Goal: Task Accomplishment & Management: Use online tool/utility

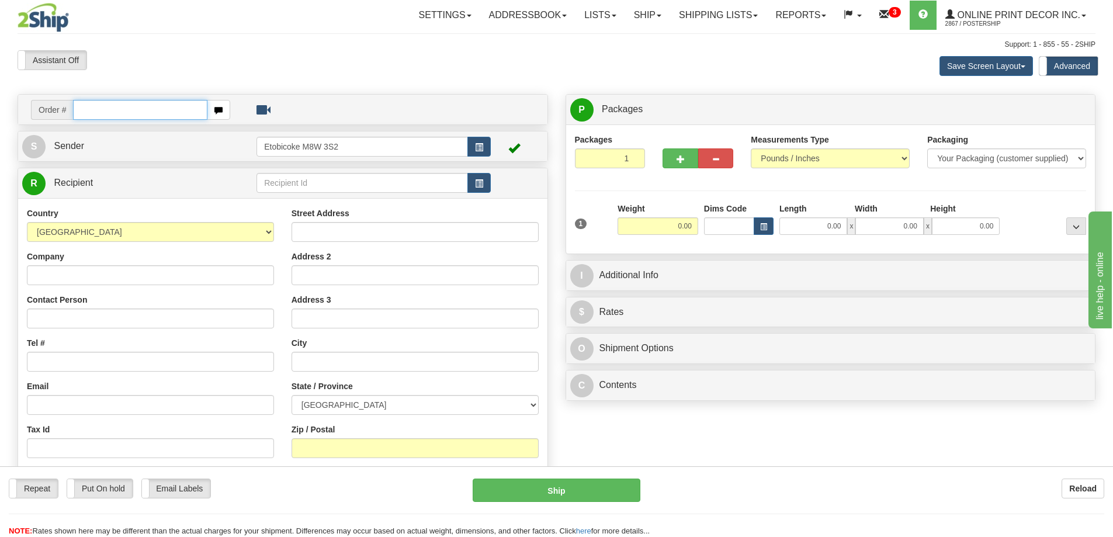
drag, startPoint x: 99, startPoint y: 110, endPoint x: 99, endPoint y: 98, distance: 11.7
click at [99, 106] on input "text" at bounding box center [140, 110] width 134 height 20
type input "ca-425630"
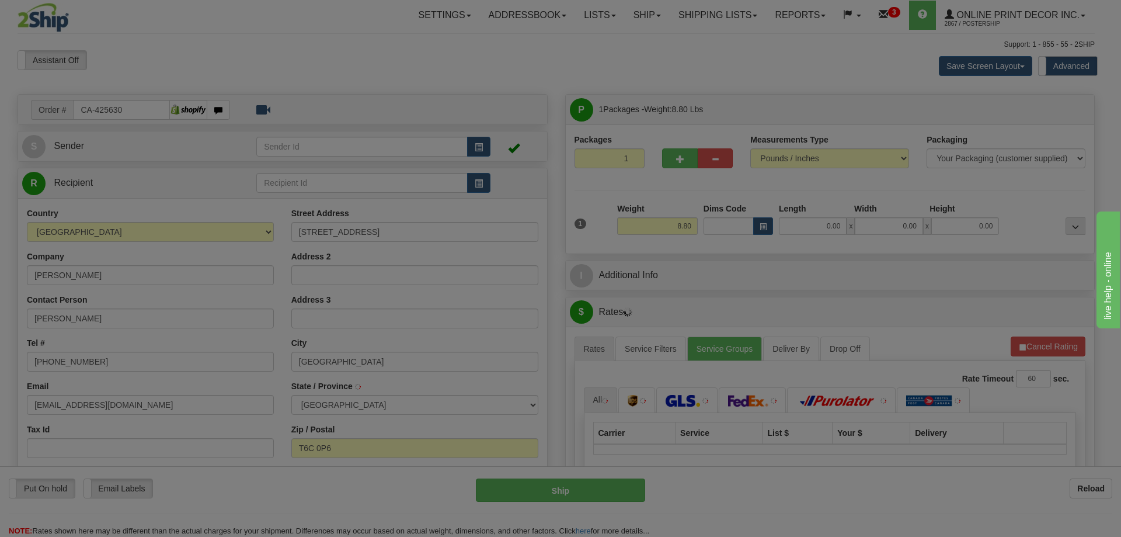
type input "EDMONTON"
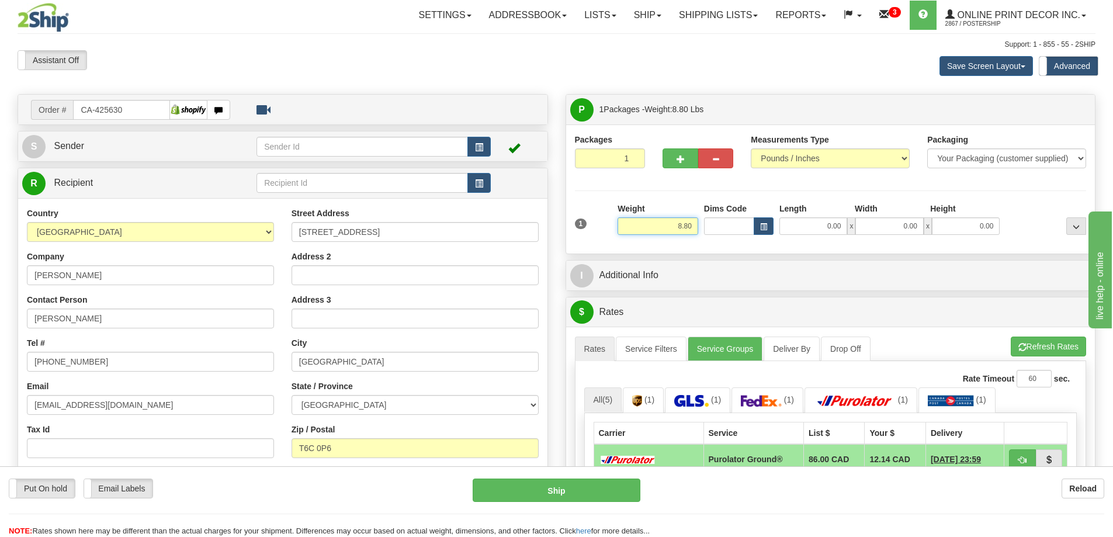
click at [694, 223] on input "8.80" at bounding box center [657, 226] width 81 height 18
type input "8"
type input "2.00"
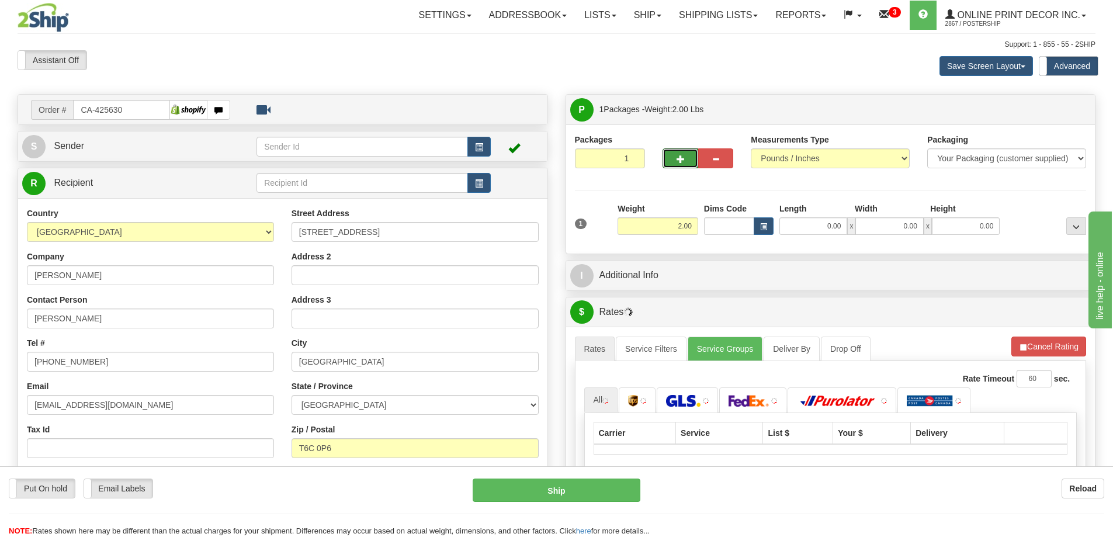
click at [690, 151] on button "button" at bounding box center [679, 158] width 35 height 20
radio input "true"
type input "2"
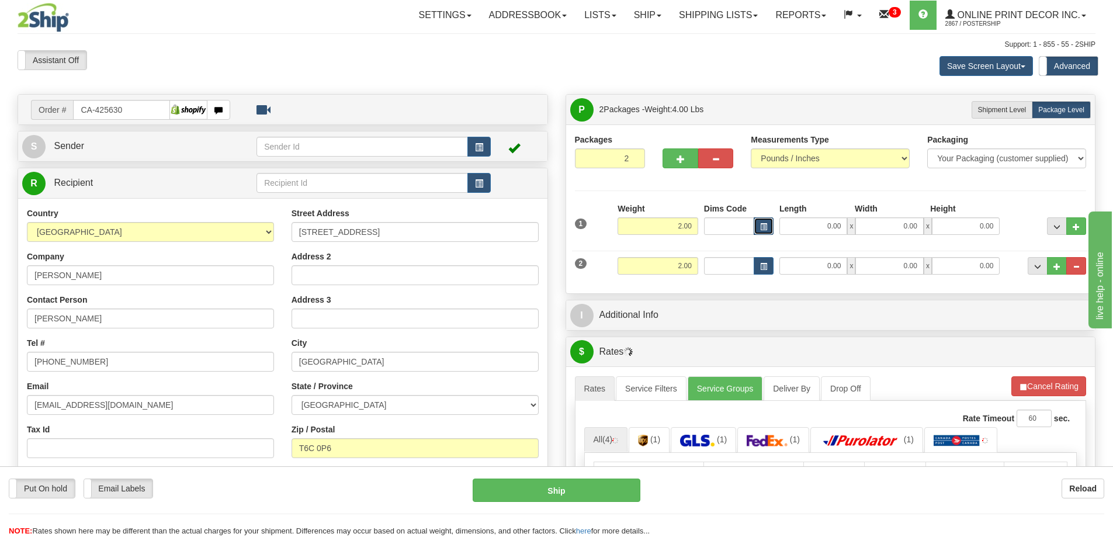
click at [761, 222] on button "button" at bounding box center [763, 226] width 20 height 18
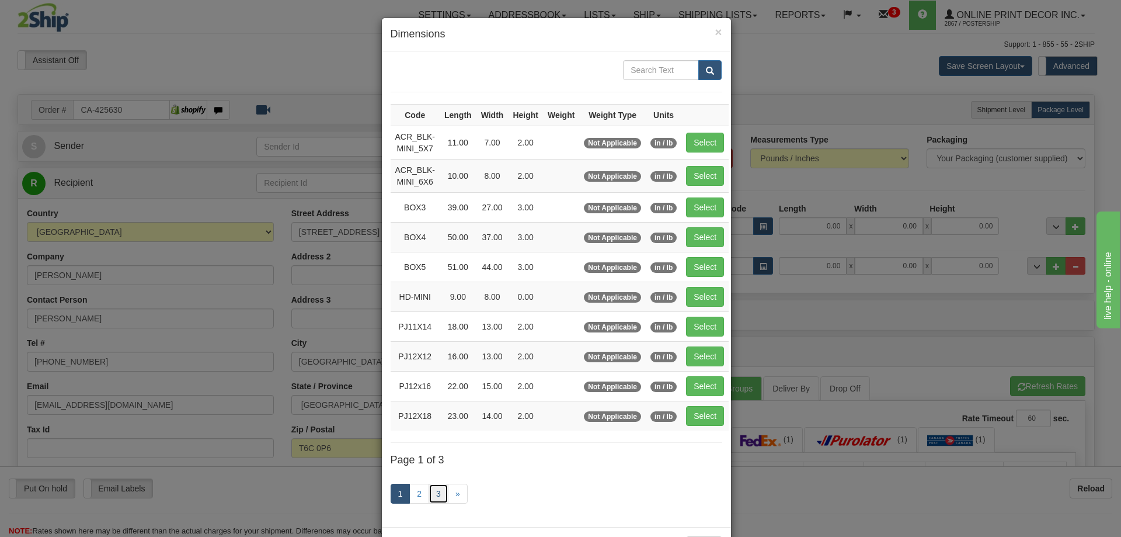
click at [436, 490] on link "3" at bounding box center [439, 494] width 20 height 20
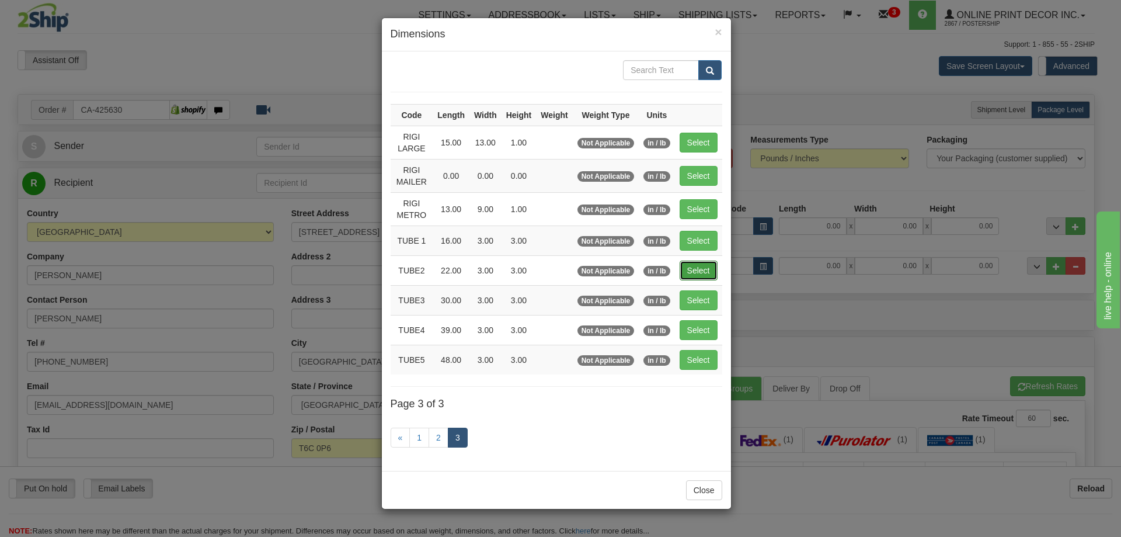
click at [703, 272] on button "Select" at bounding box center [699, 270] width 38 height 20
type input "TUBE2"
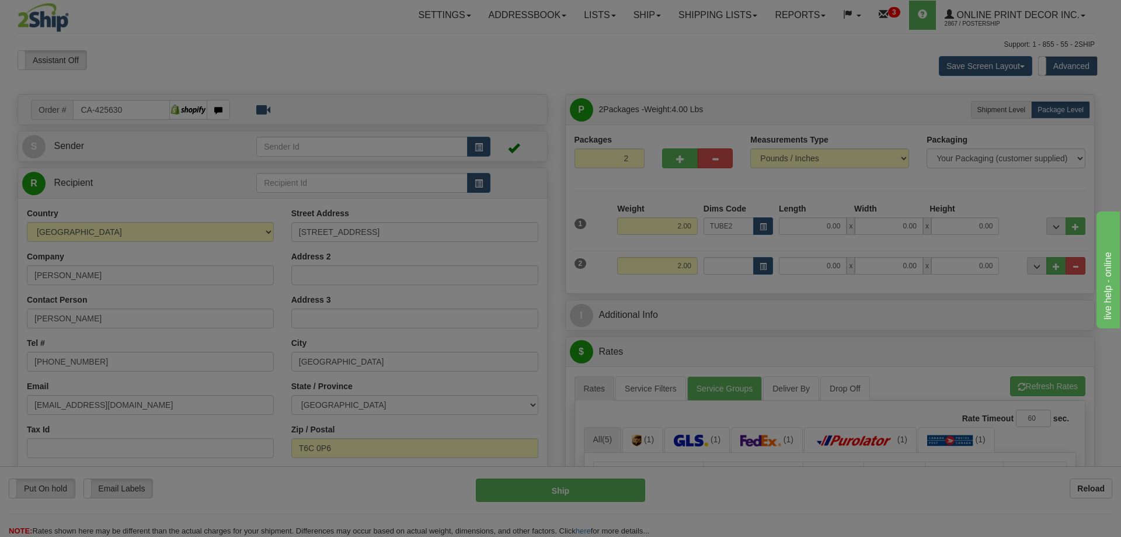
type input "22.00"
type input "3.00"
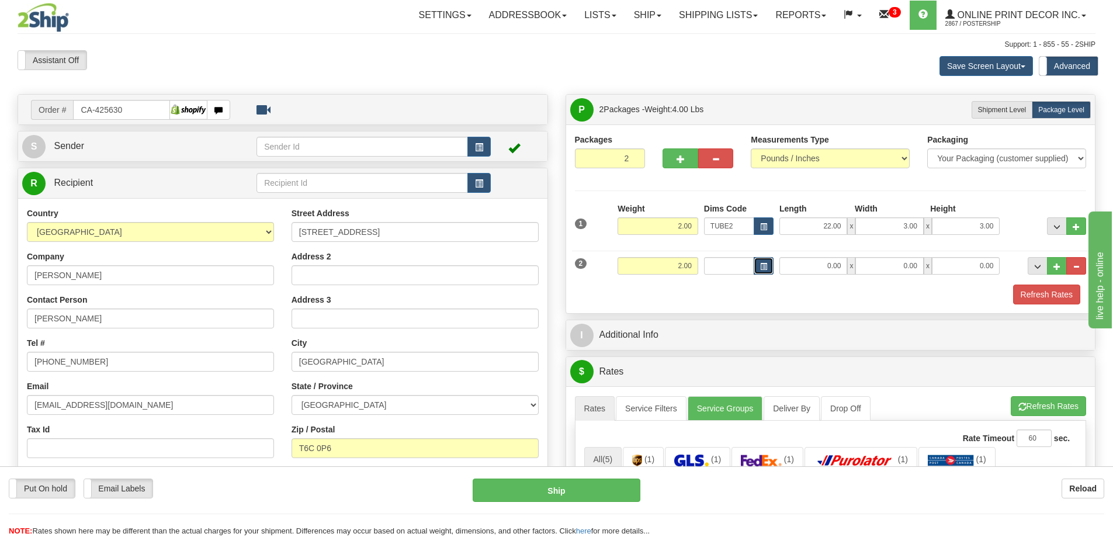
click at [763, 262] on button "button" at bounding box center [763, 266] width 20 height 18
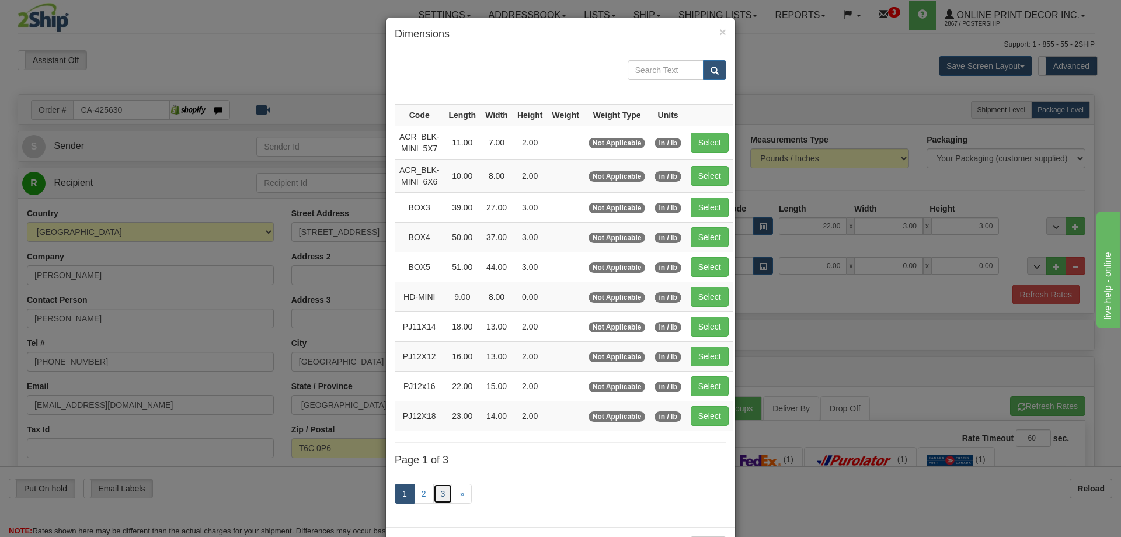
click at [440, 491] on link "3" at bounding box center [443, 494] width 20 height 20
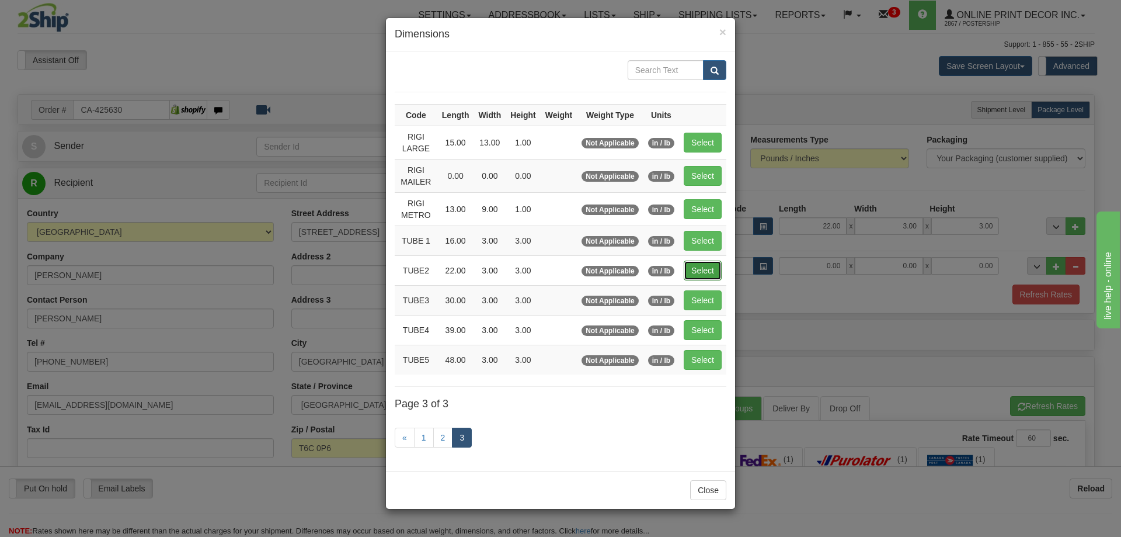
click at [699, 266] on button "Select" at bounding box center [703, 270] width 38 height 20
type input "TUBE2"
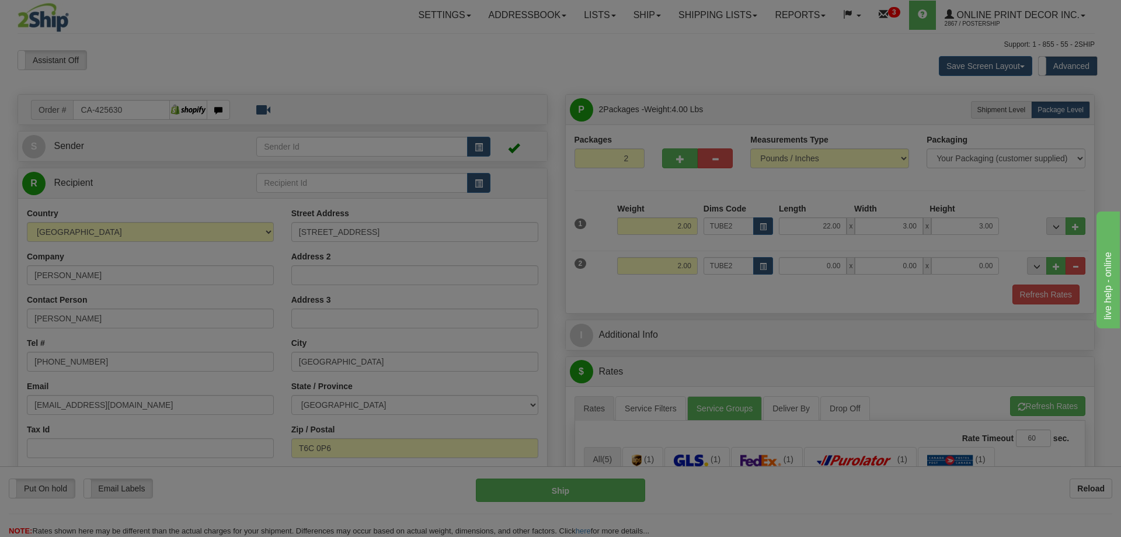
type input "22.00"
type input "3.00"
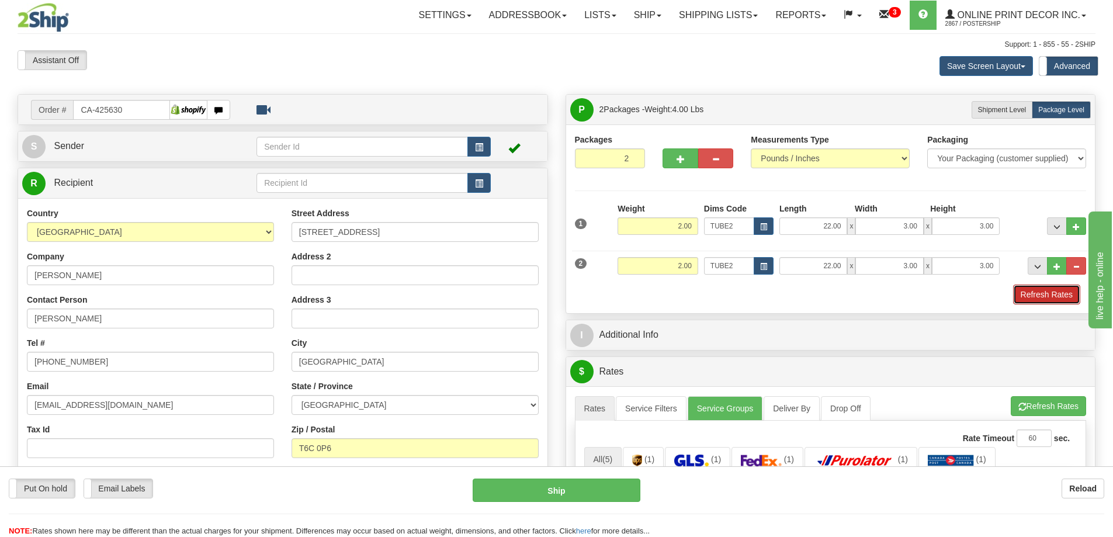
click at [1065, 297] on button "Refresh Rates" at bounding box center [1046, 294] width 67 height 20
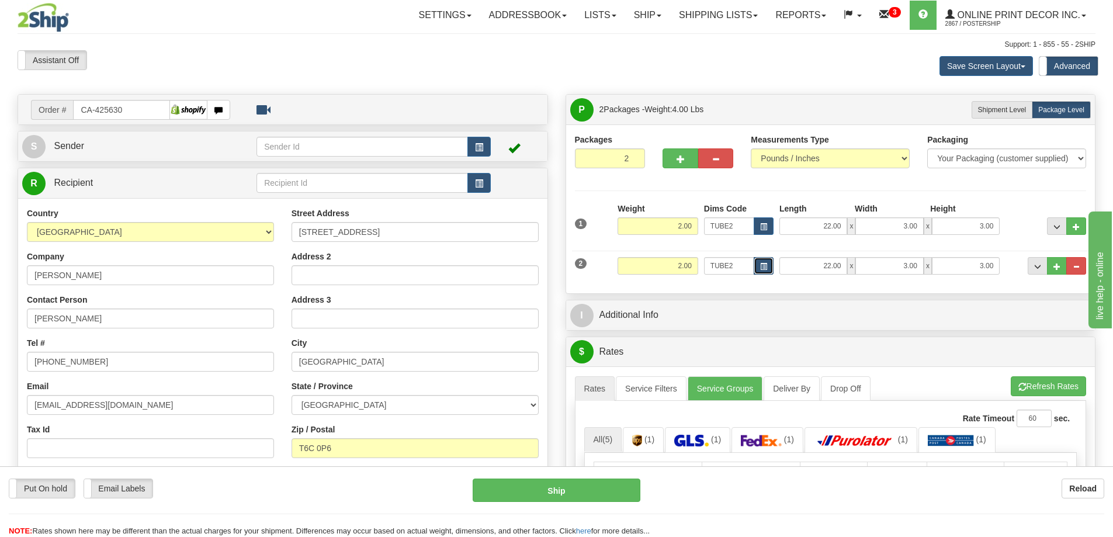
click at [769, 264] on button "button" at bounding box center [763, 266] width 20 height 18
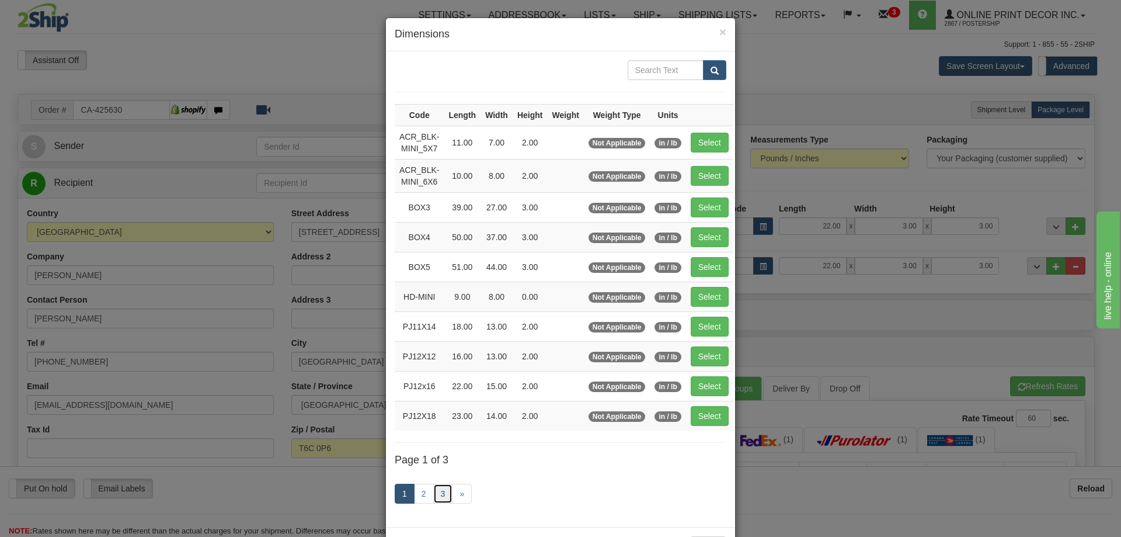
click at [439, 491] on link "3" at bounding box center [443, 494] width 20 height 20
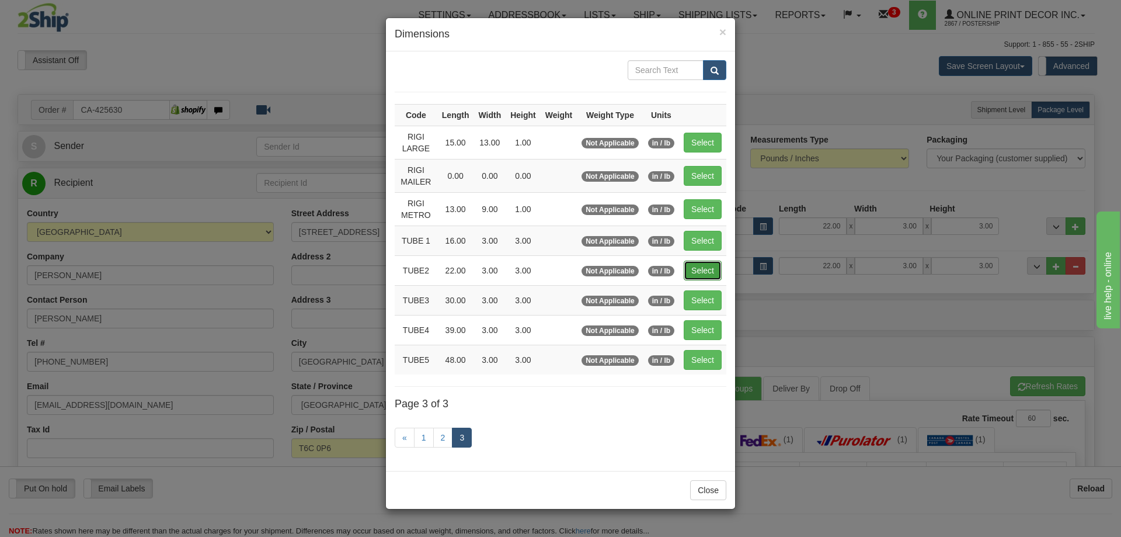
click at [694, 268] on button "Select" at bounding box center [703, 270] width 38 height 20
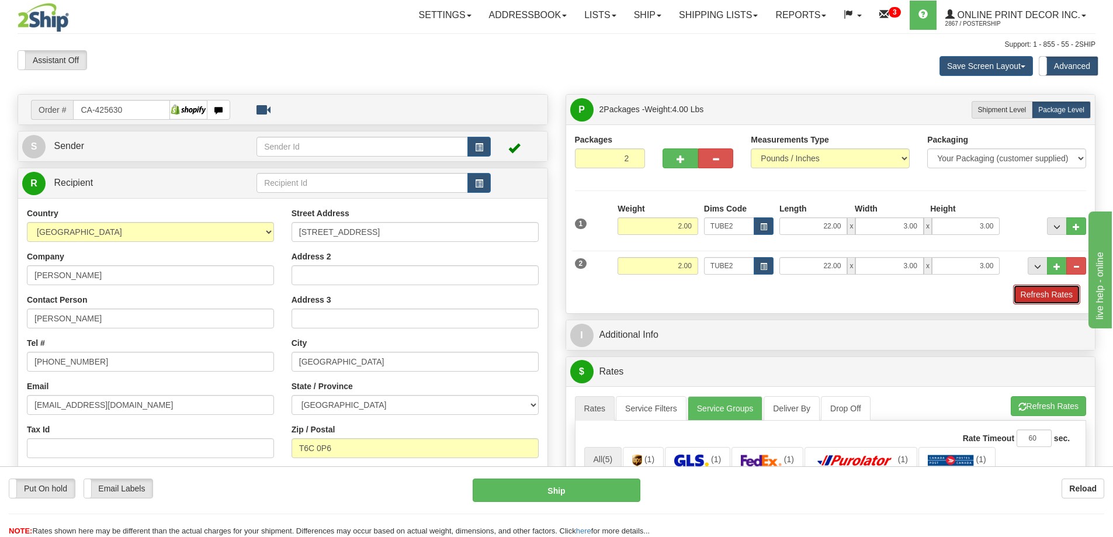
click at [1056, 296] on button "Refresh Rates" at bounding box center [1046, 294] width 67 height 20
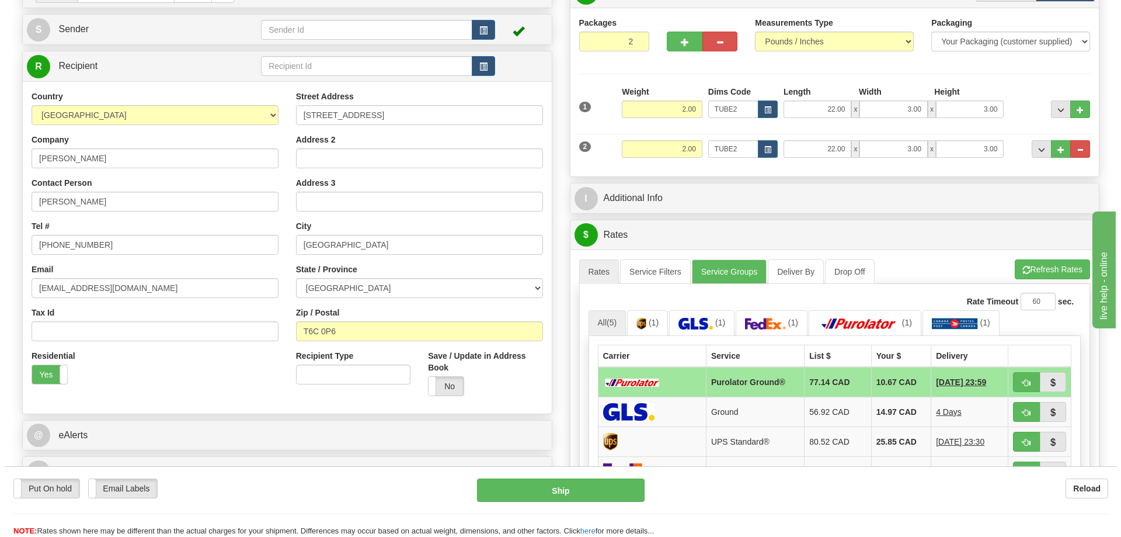
scroll to position [175, 0]
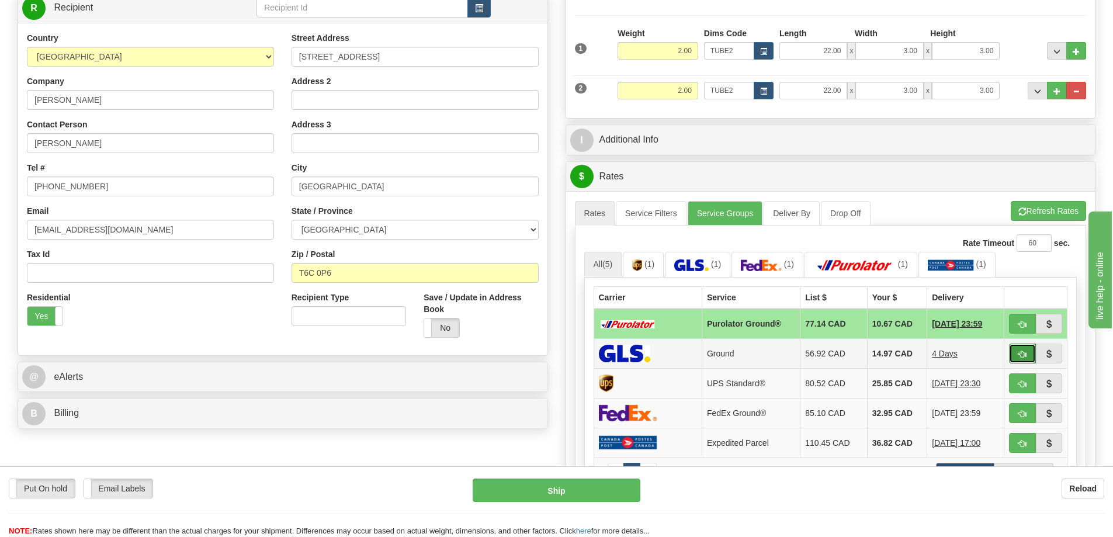
click at [1020, 349] on button "button" at bounding box center [1022, 353] width 27 height 20
type input "1"
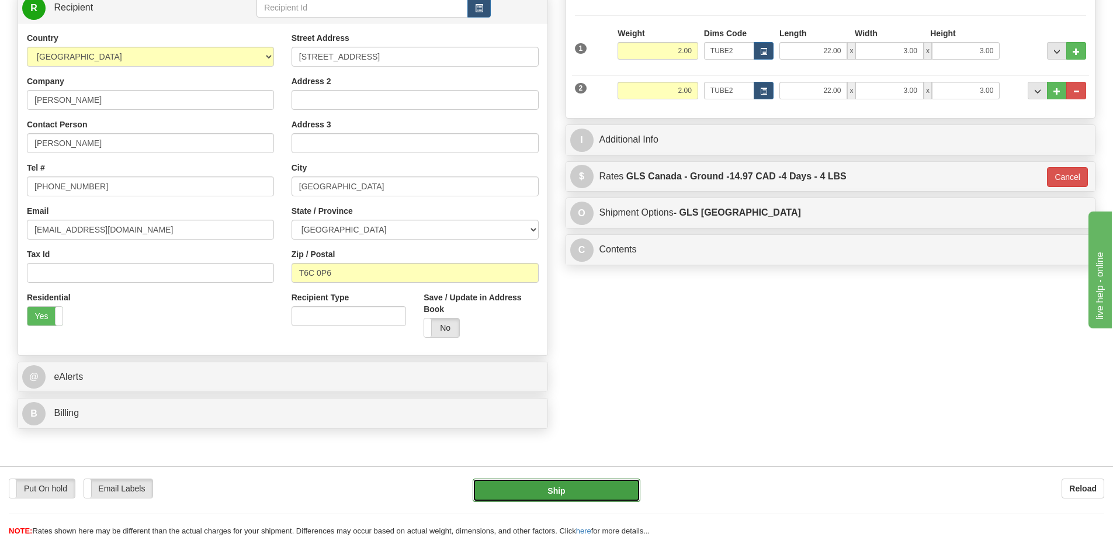
click at [624, 488] on button "Ship" at bounding box center [557, 489] width 168 height 23
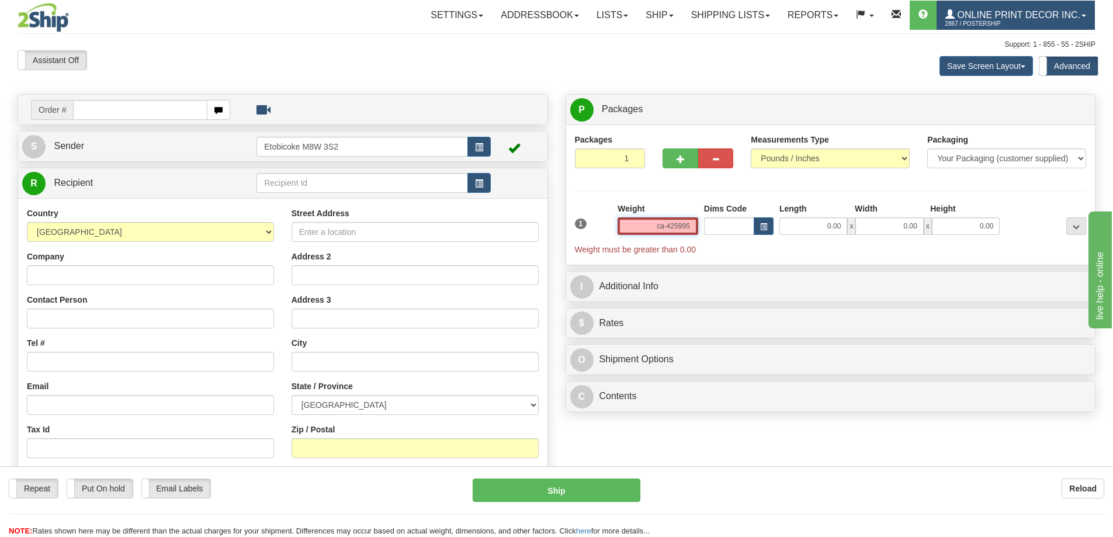
click button "Delete" at bounding box center [0, 0] width 0 height 0
type input "0.00"
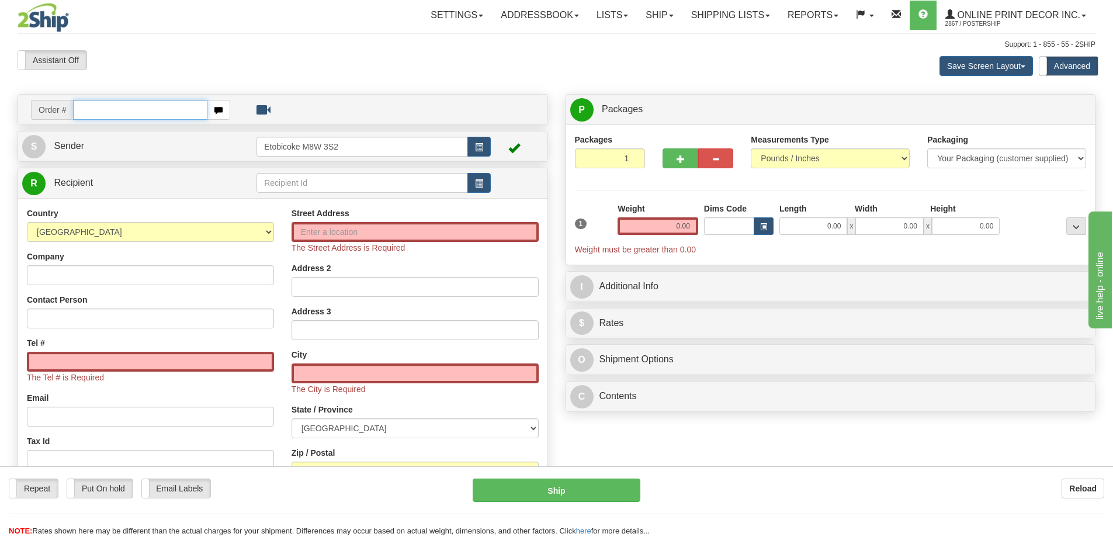
click at [100, 112] on input "text" at bounding box center [140, 110] width 134 height 20
type input "ca-425995"
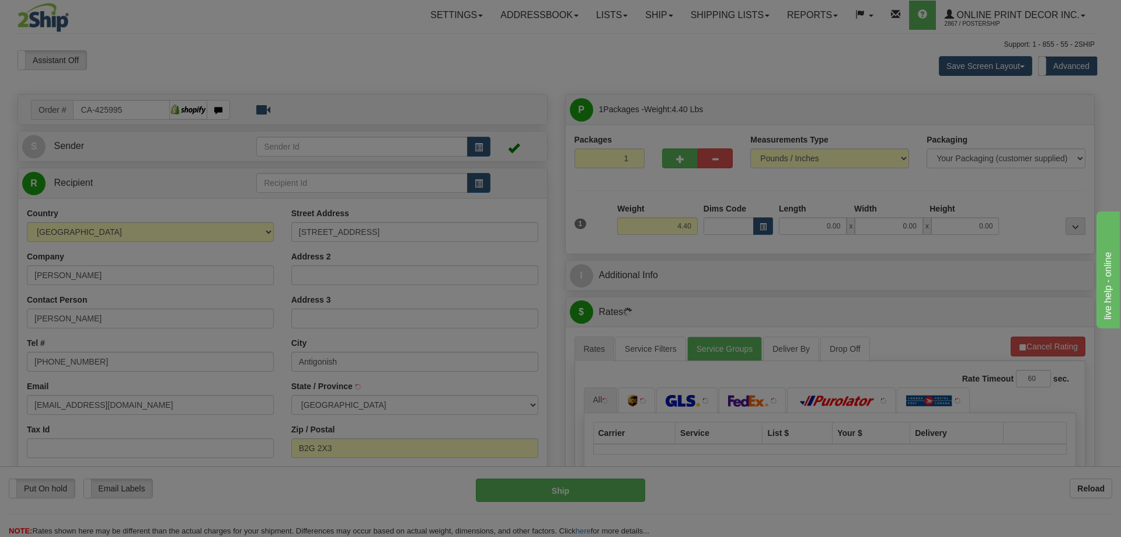
type input "ANTIGONISH"
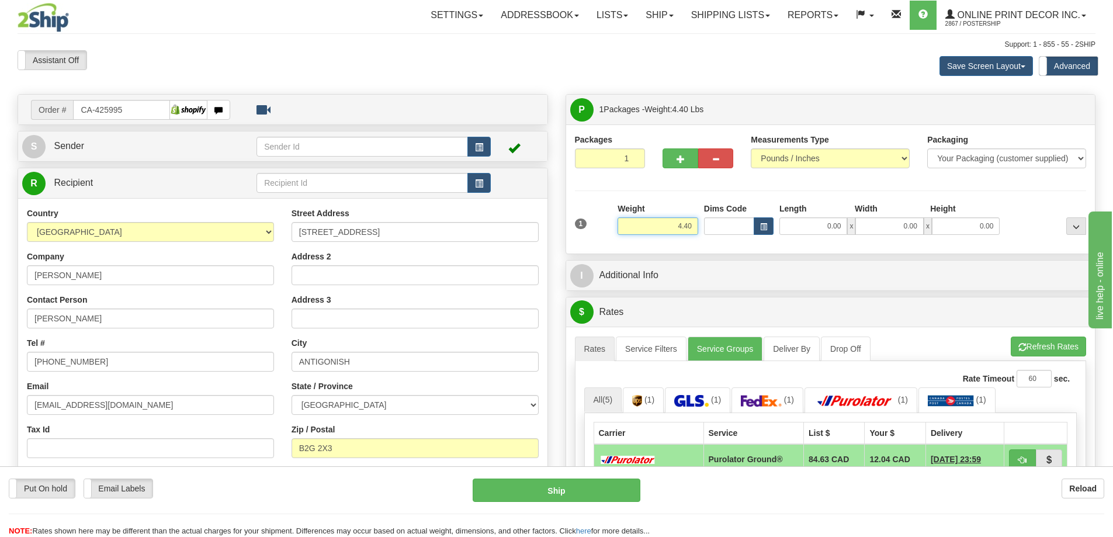
click at [695, 223] on input "4.40" at bounding box center [657, 226] width 81 height 18
type input "4"
type input "2.00"
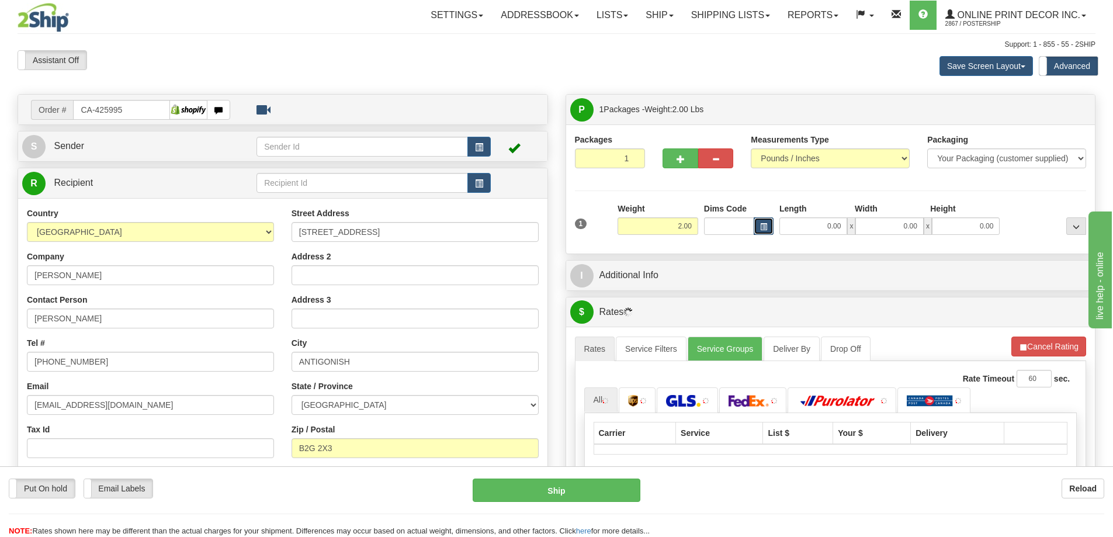
click at [766, 222] on button "button" at bounding box center [763, 226] width 20 height 18
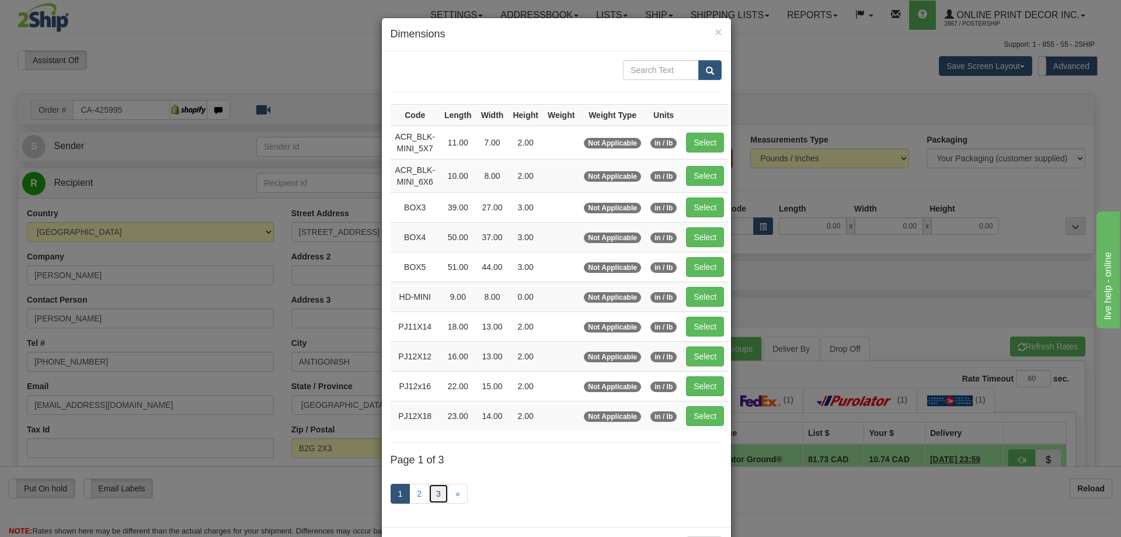
click at [439, 489] on link "3" at bounding box center [439, 494] width 20 height 20
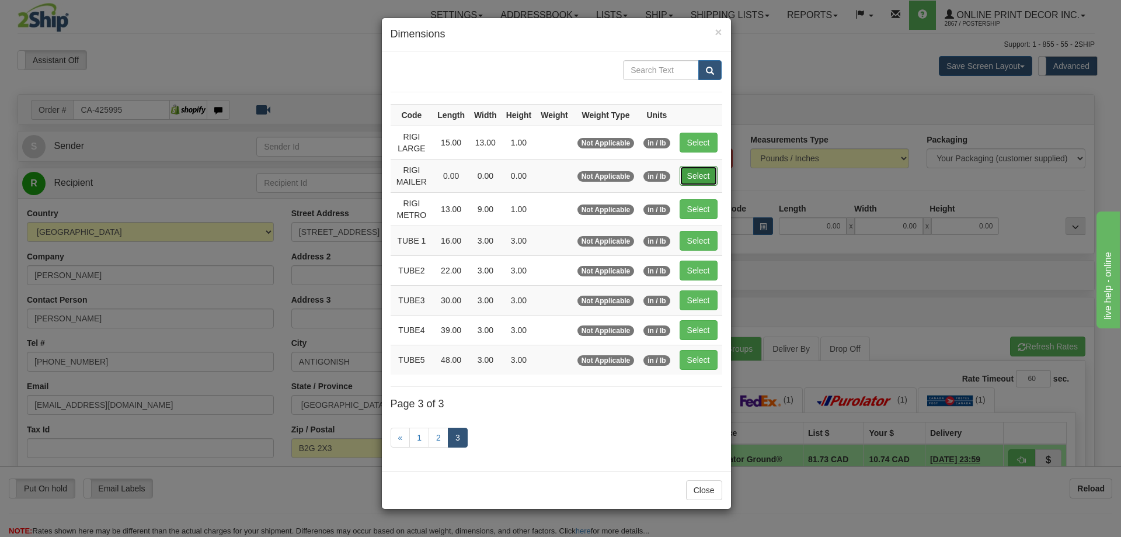
click at [700, 171] on button "Select" at bounding box center [699, 176] width 38 height 20
type input "RIGI MAILER"
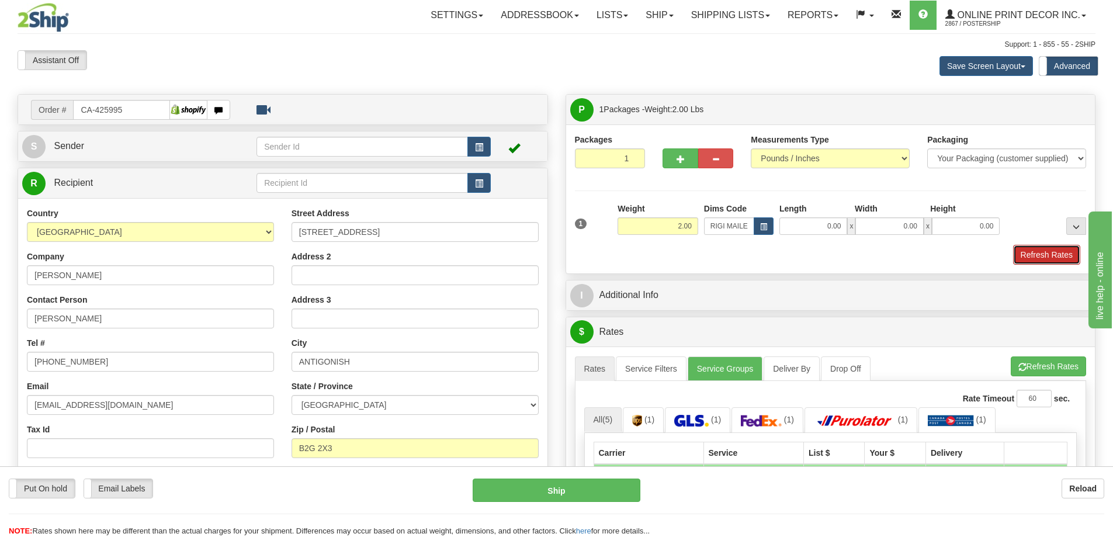
click at [1059, 246] on button "Refresh Rates" at bounding box center [1046, 255] width 67 height 20
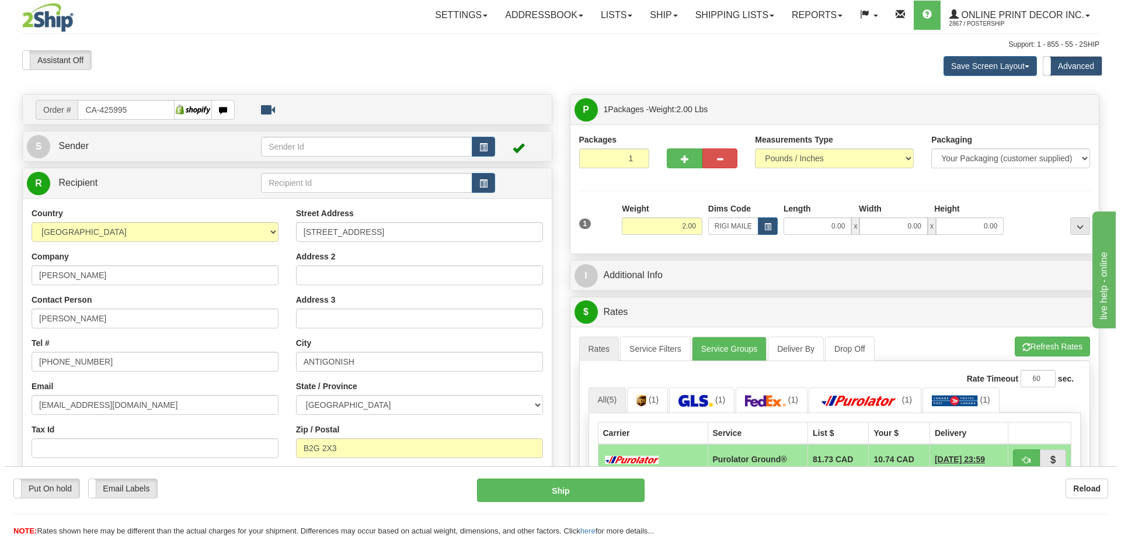
scroll to position [117, 0]
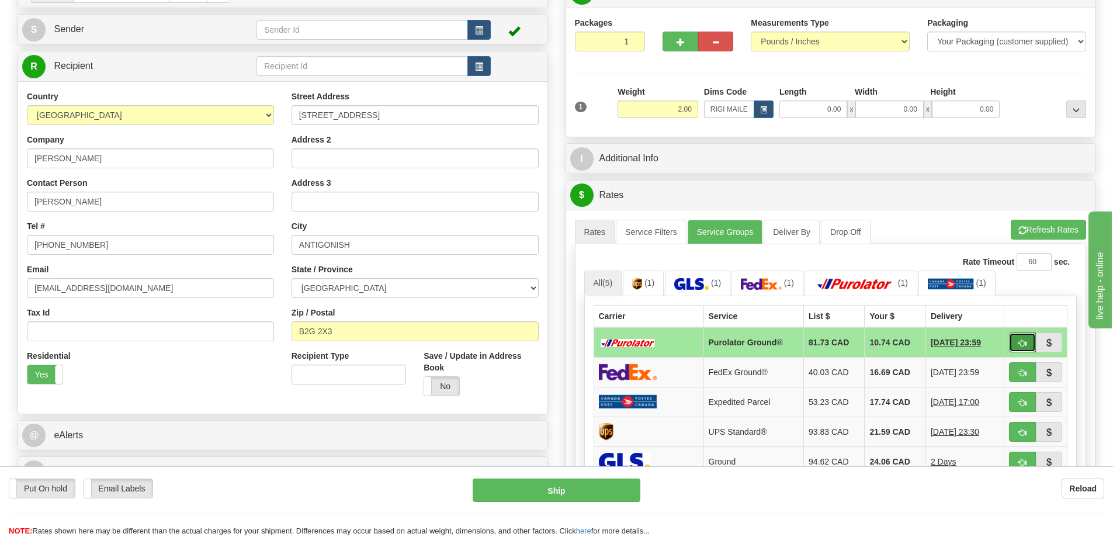
click at [1019, 340] on button "button" at bounding box center [1022, 342] width 27 height 20
type input "260"
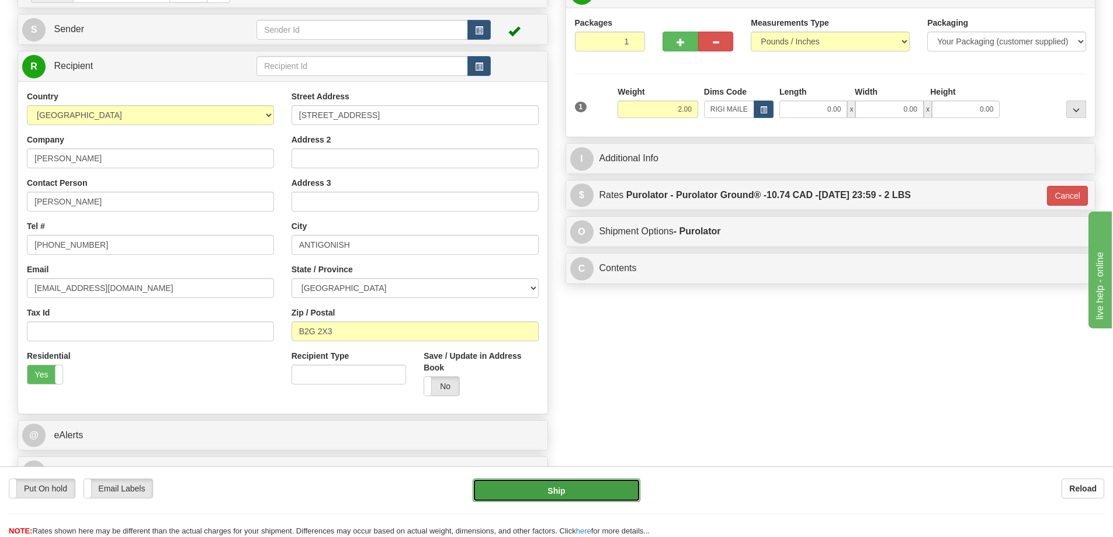
click at [610, 486] on button "Ship" at bounding box center [557, 489] width 168 height 23
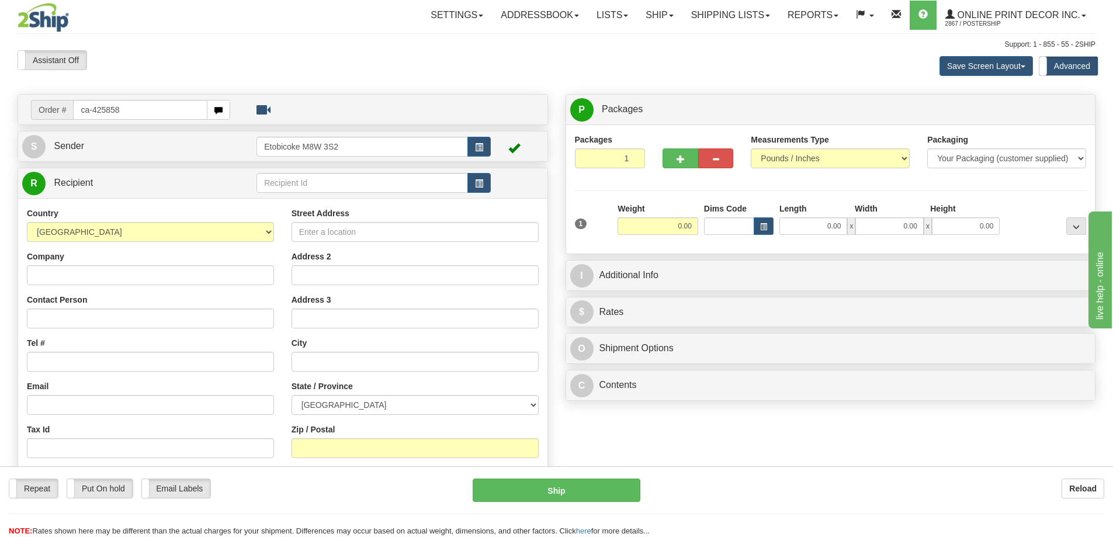
type input "ca-425858"
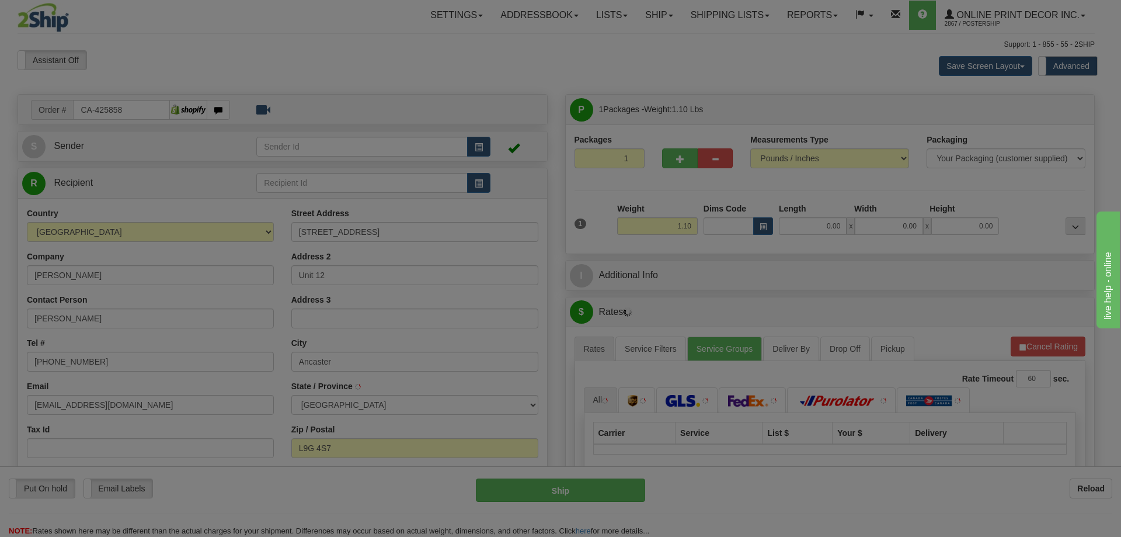
type input "ANCASTER"
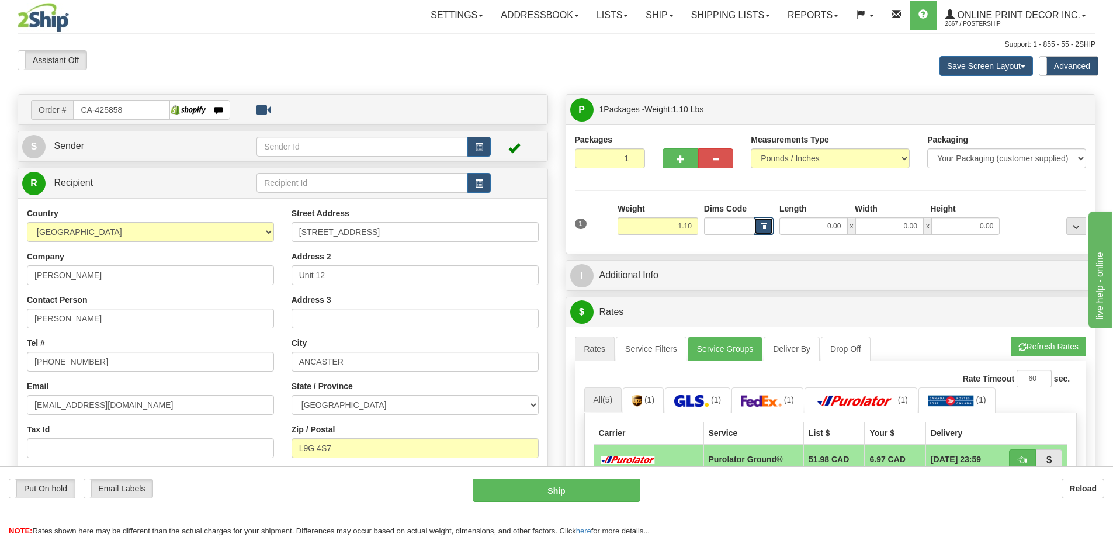
click at [764, 225] on span "button" at bounding box center [763, 227] width 7 height 6
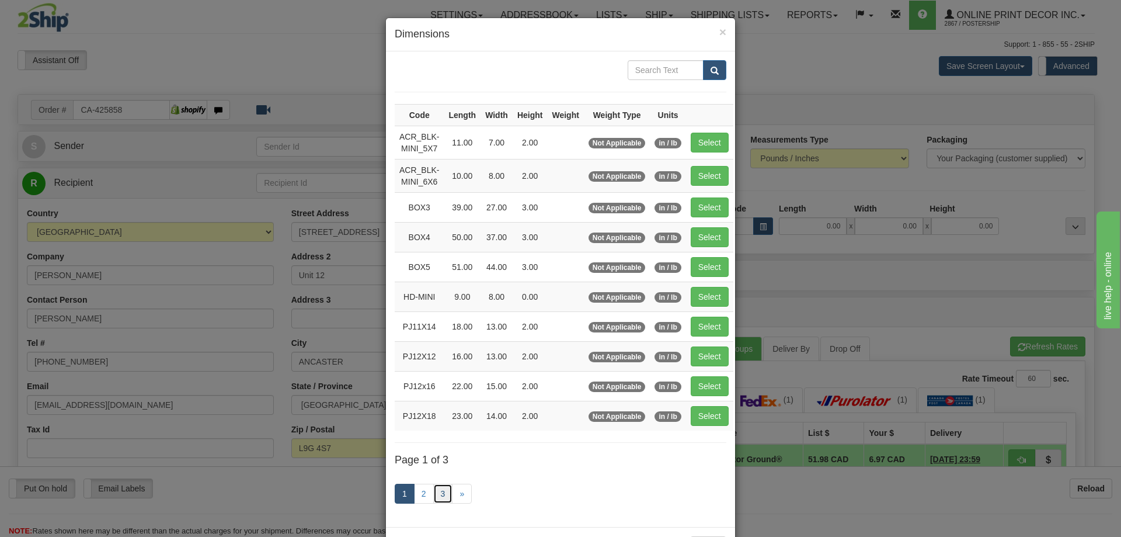
click at [442, 489] on link "3" at bounding box center [443, 494] width 20 height 20
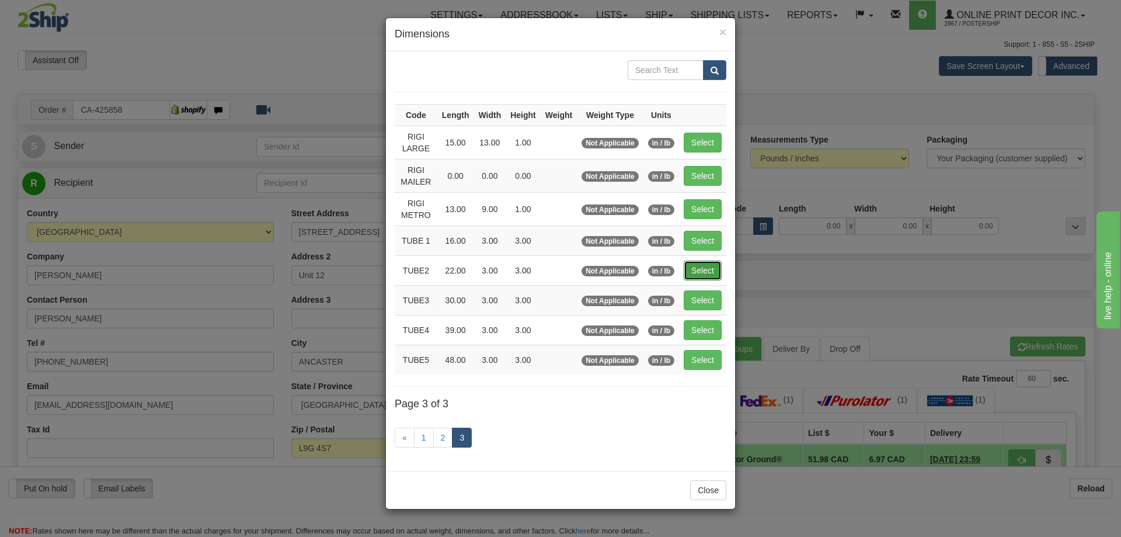
click at [707, 263] on button "Select" at bounding box center [703, 270] width 38 height 20
type input "TUBE2"
type input "22.00"
type input "3.00"
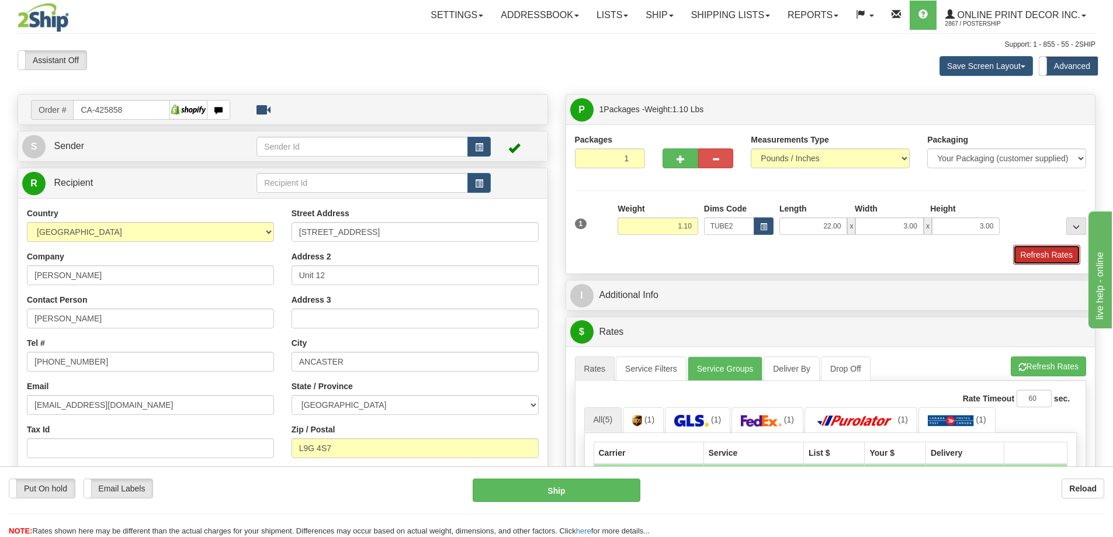
click at [1058, 258] on button "Refresh Rates" at bounding box center [1046, 255] width 67 height 20
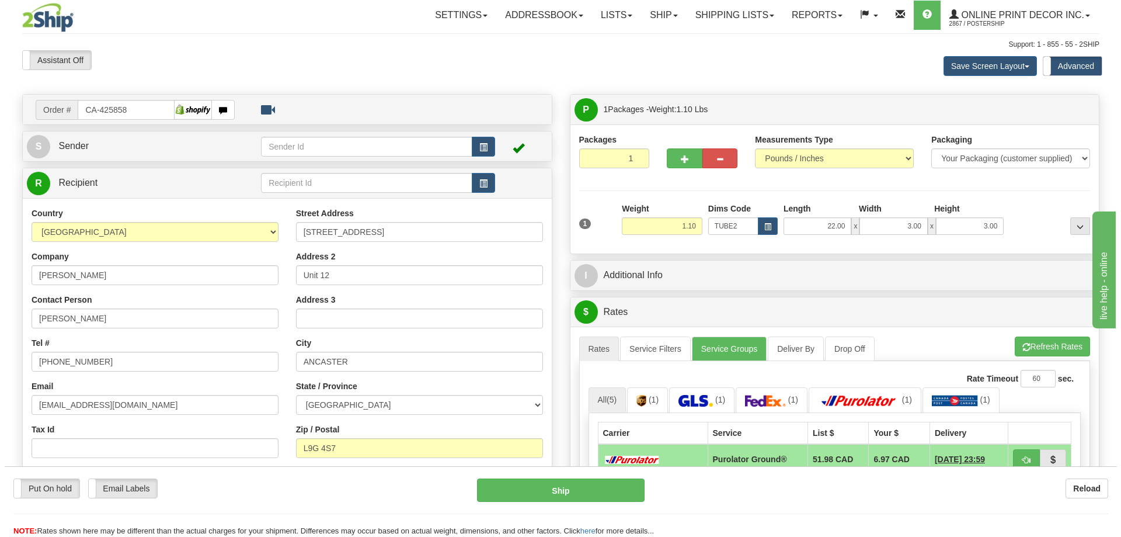
scroll to position [117, 0]
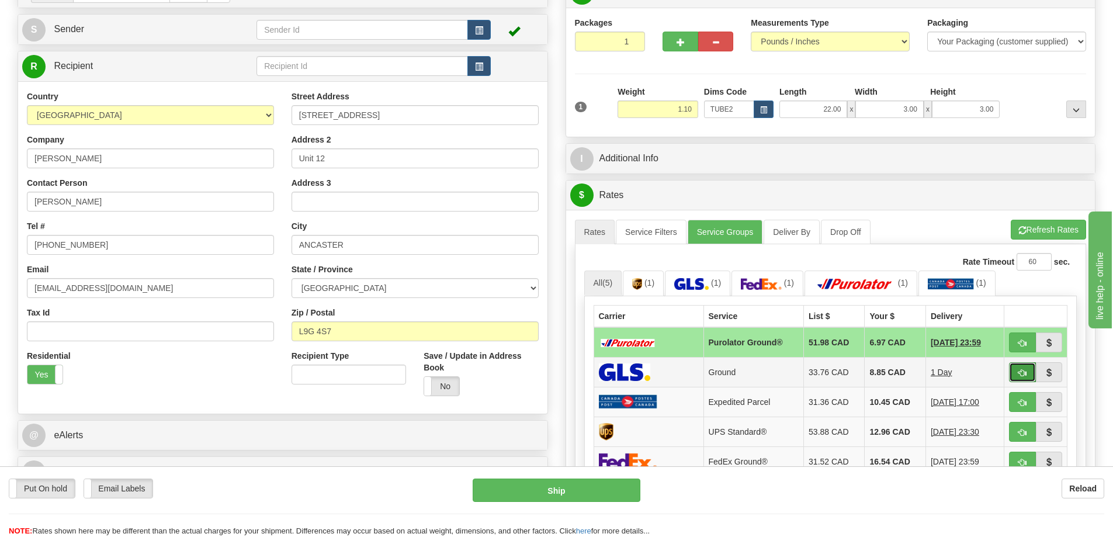
click at [1022, 369] on button "button" at bounding box center [1022, 372] width 27 height 20
type input "1"
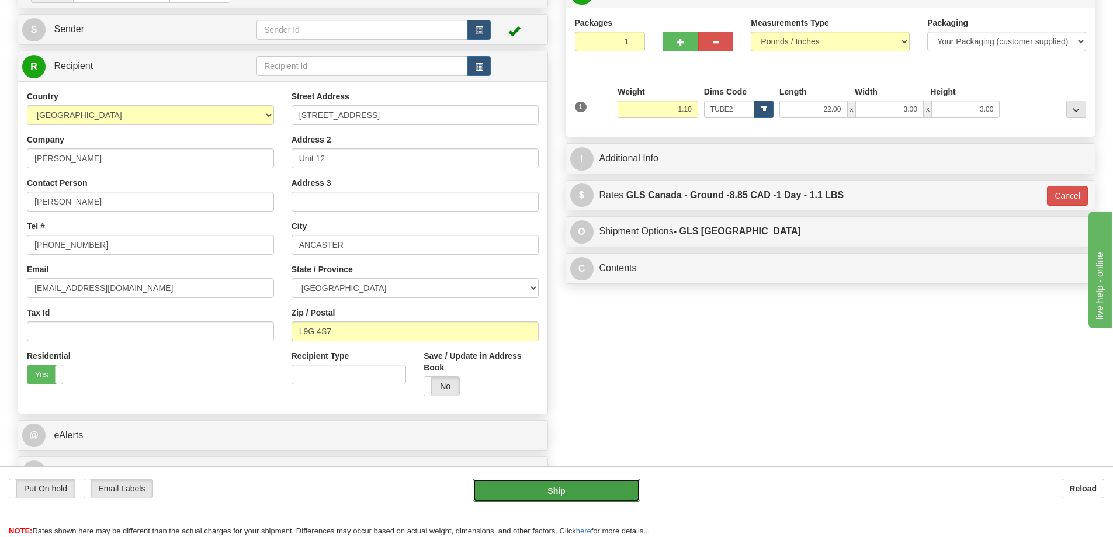
click at [613, 487] on button "Ship" at bounding box center [557, 489] width 168 height 23
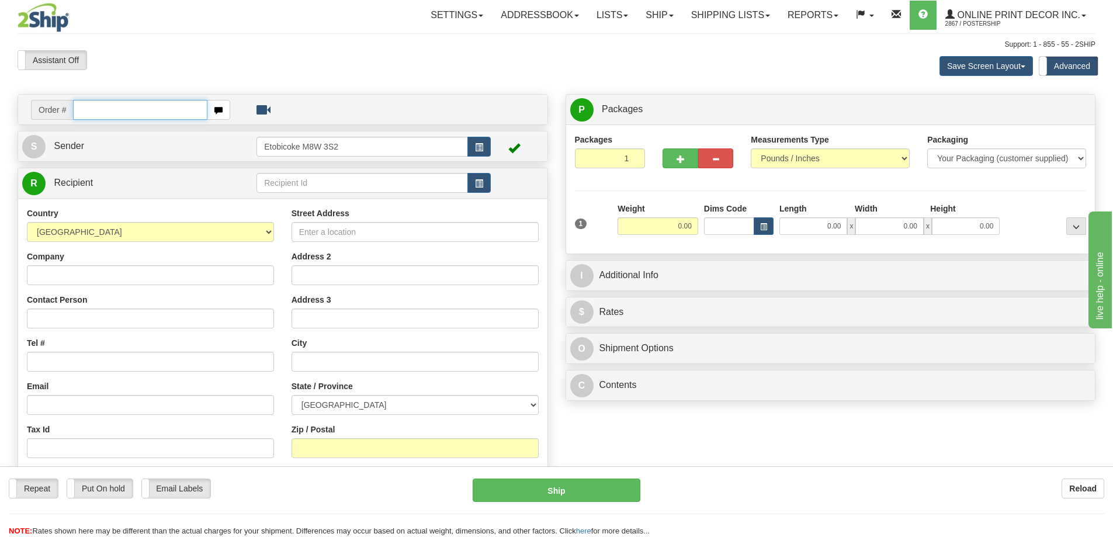
click at [150, 112] on input "text" at bounding box center [140, 110] width 134 height 20
type input "ca-426091"
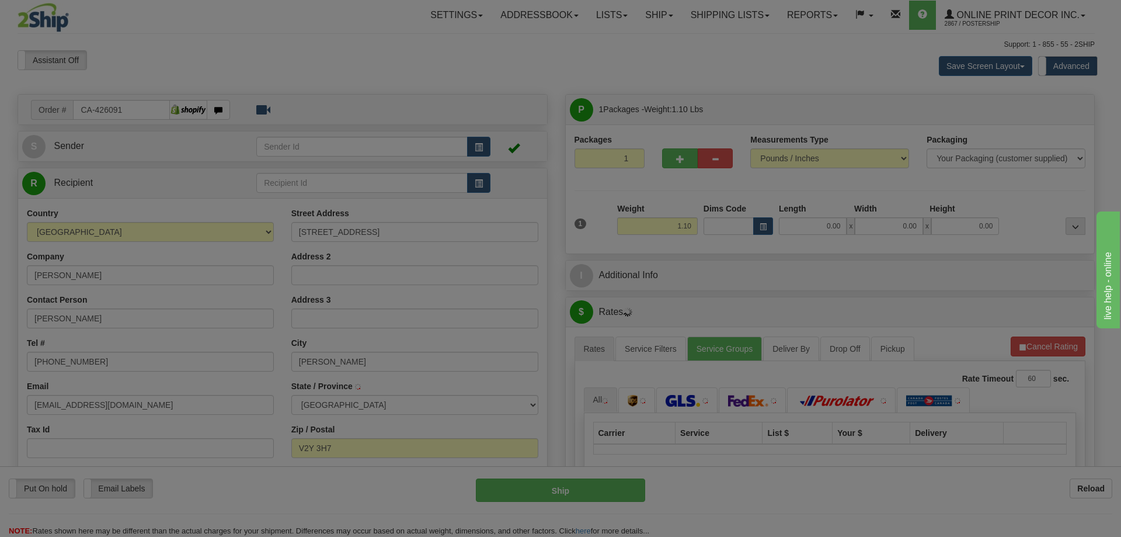
type input "LANGLEY"
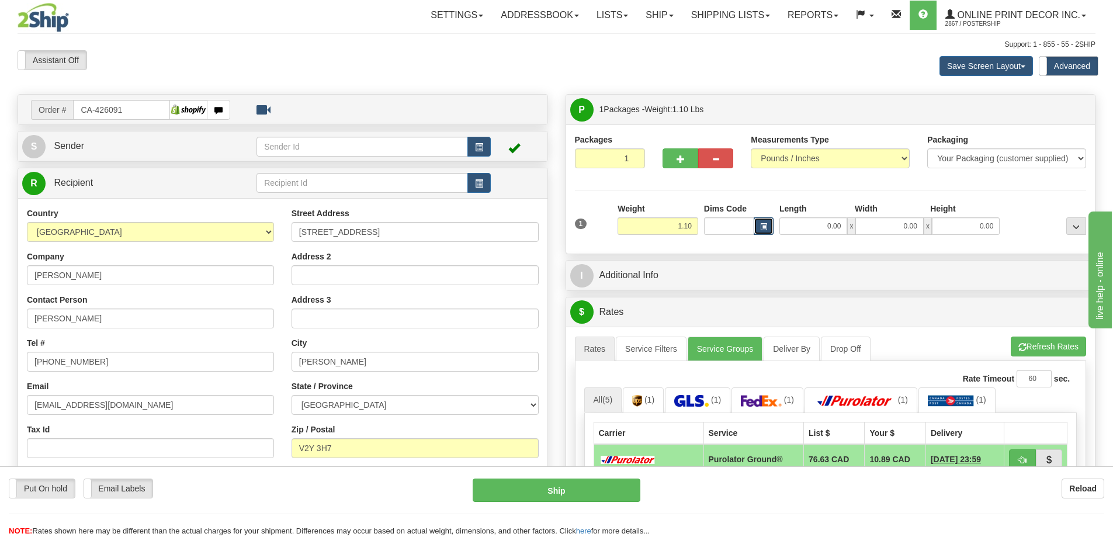
click at [762, 226] on span "button" at bounding box center [763, 227] width 7 height 6
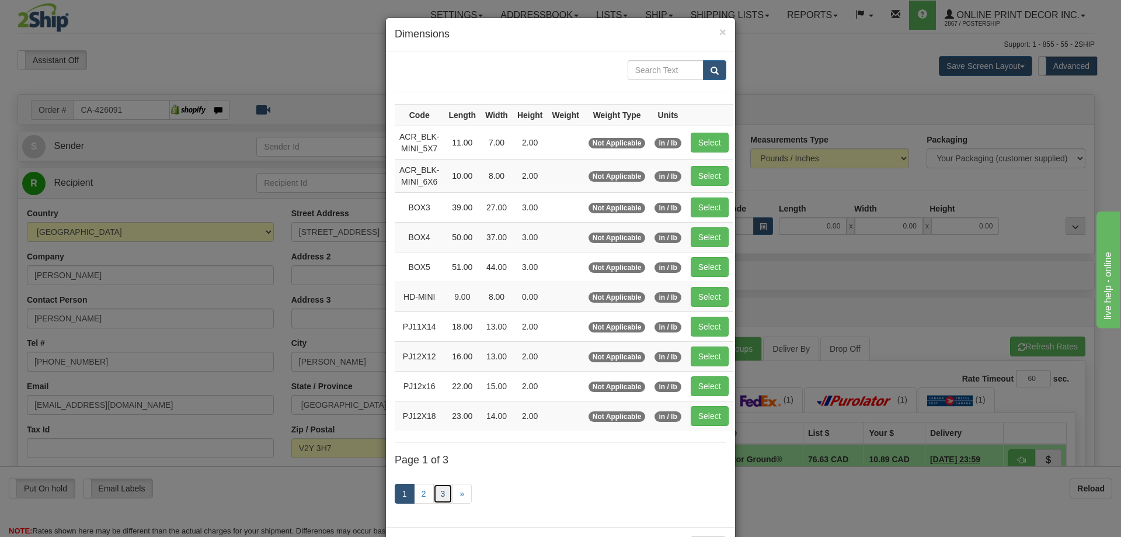
click at [444, 489] on link "3" at bounding box center [443, 494] width 20 height 20
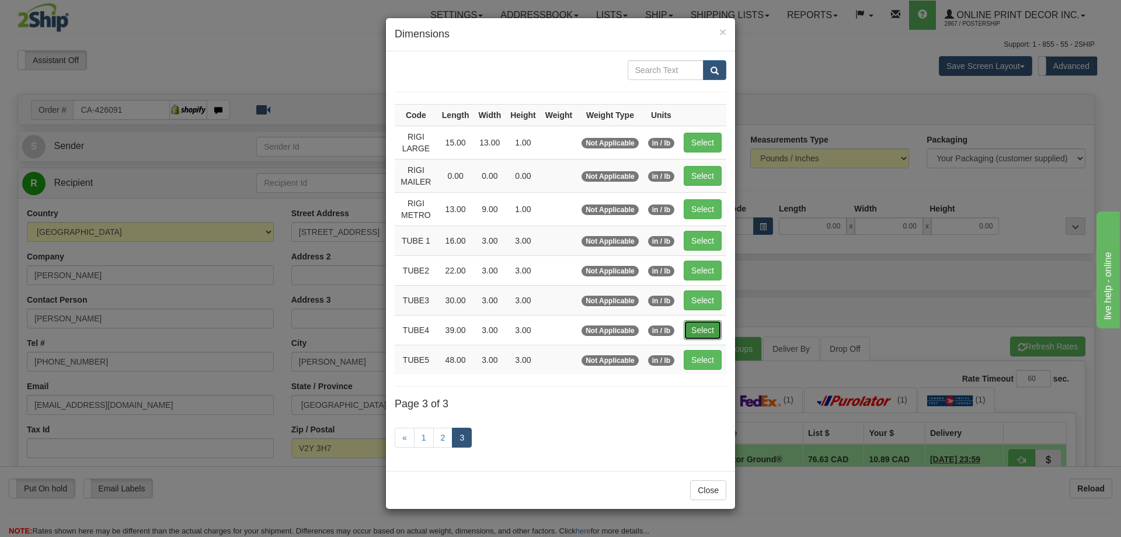
click at [704, 324] on button "Select" at bounding box center [703, 330] width 38 height 20
type input "TUBE4"
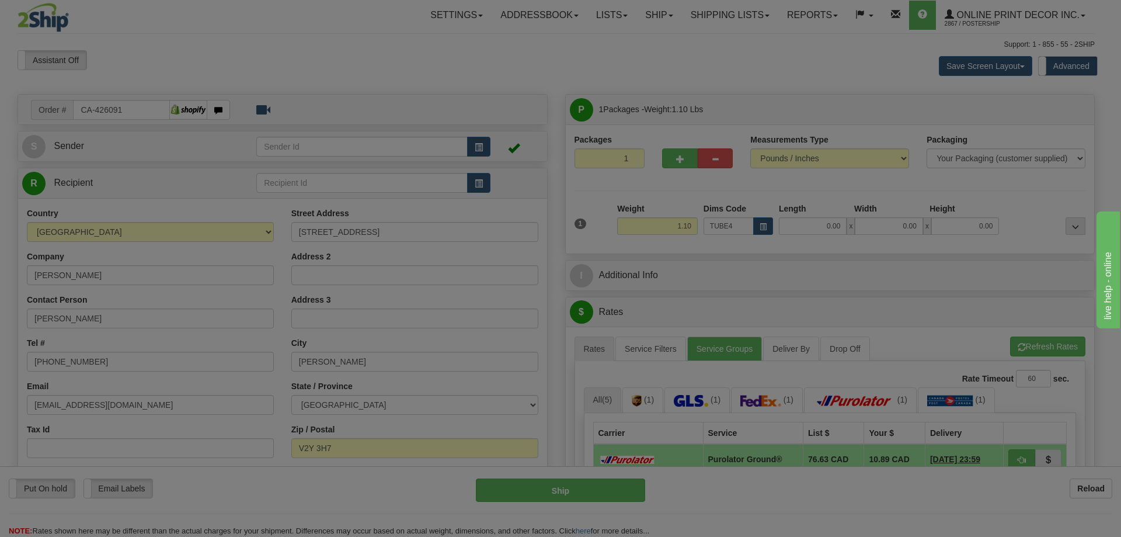
type input "39.00"
type input "3.00"
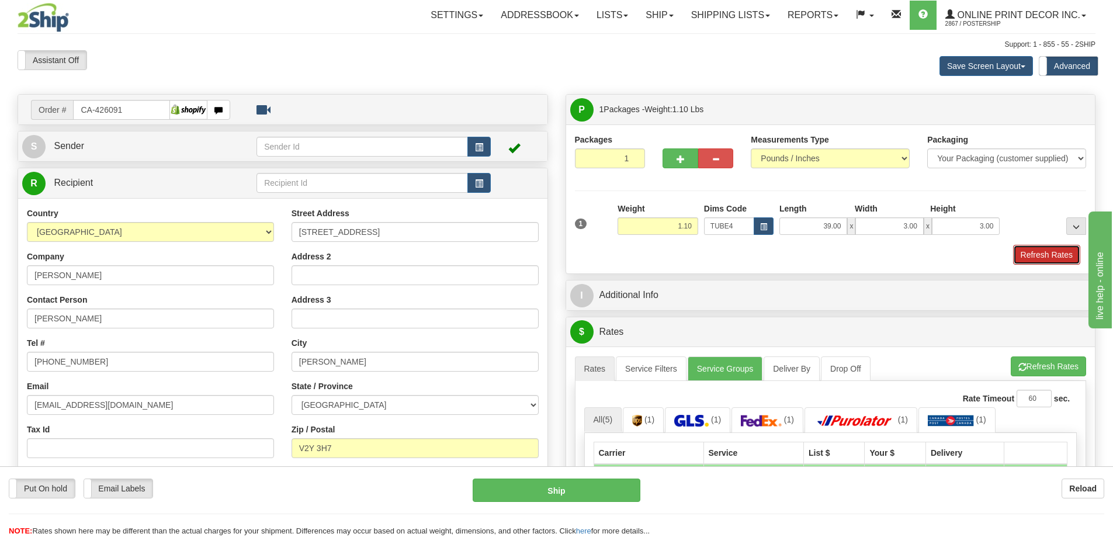
click at [1049, 249] on button "Refresh Rates" at bounding box center [1046, 255] width 67 height 20
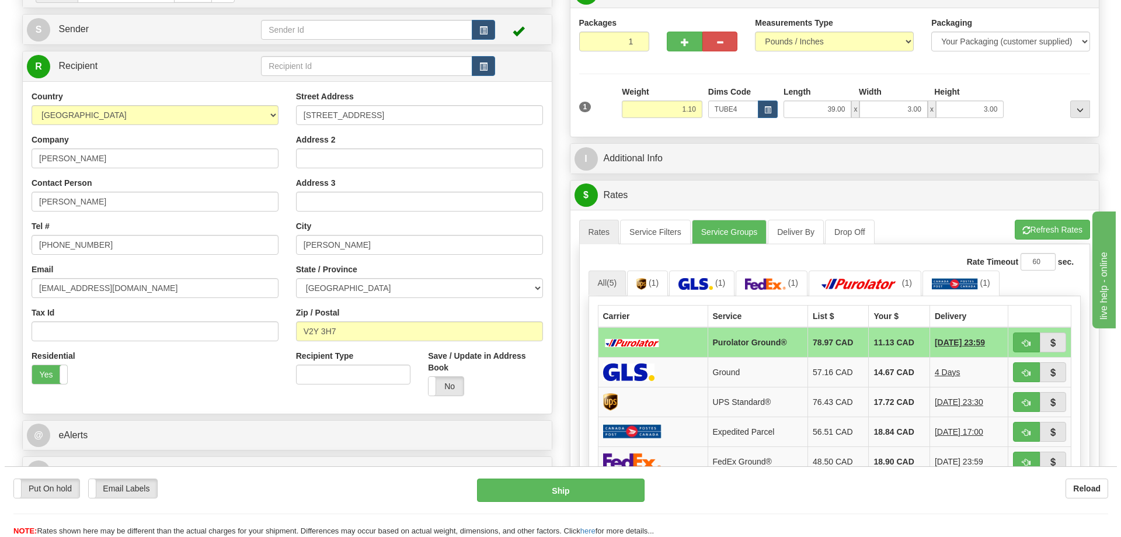
scroll to position [175, 0]
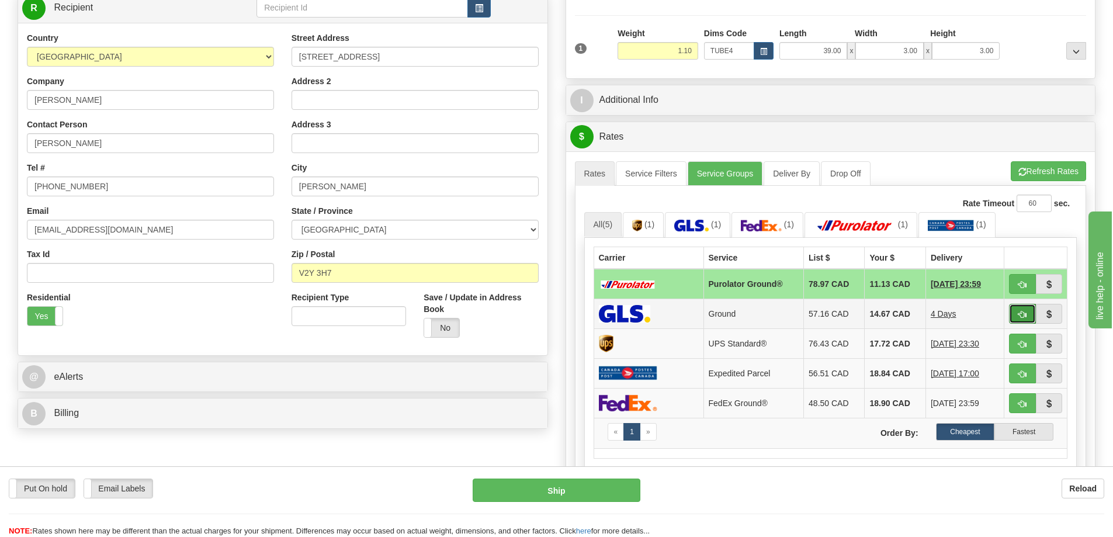
click at [1020, 317] on span "button" at bounding box center [1022, 315] width 8 height 8
type input "1"
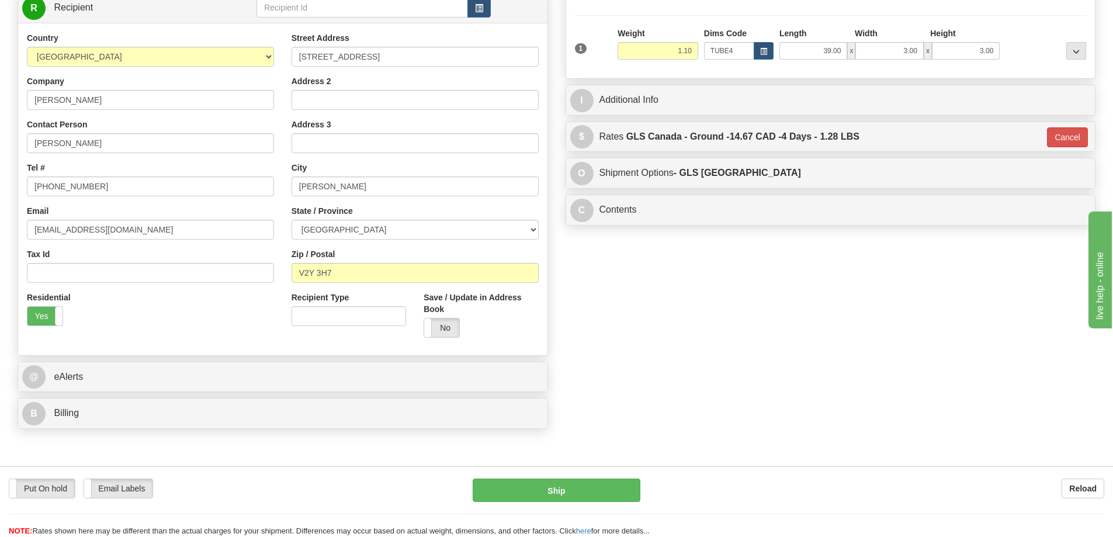
click at [614, 476] on div "Put On hold Put On hold Email Labels Email Labels Edit Reload Ship Reload" at bounding box center [556, 501] width 1113 height 71
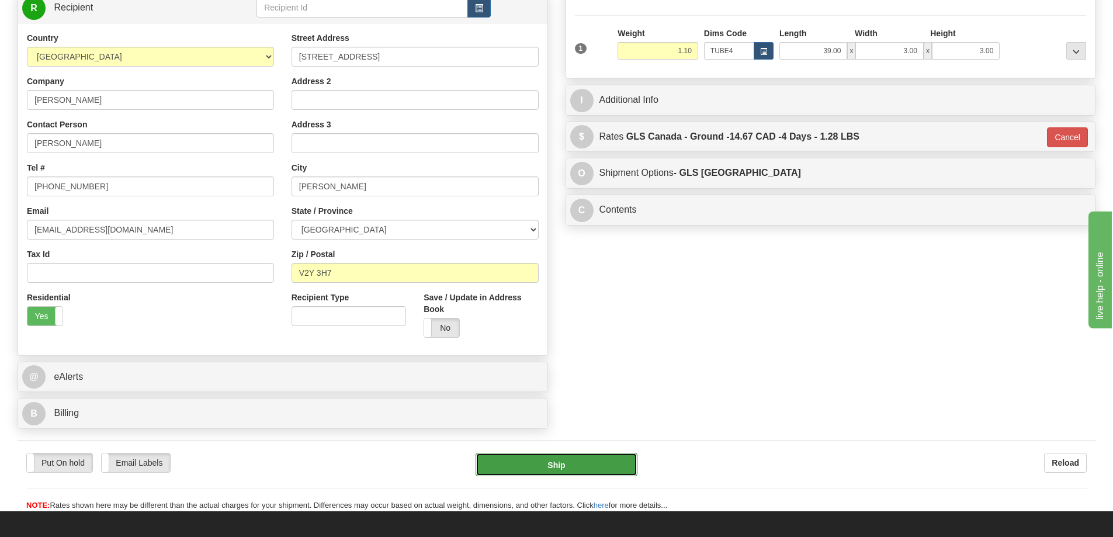
click at [606, 464] on button "Ship" at bounding box center [556, 464] width 162 height 23
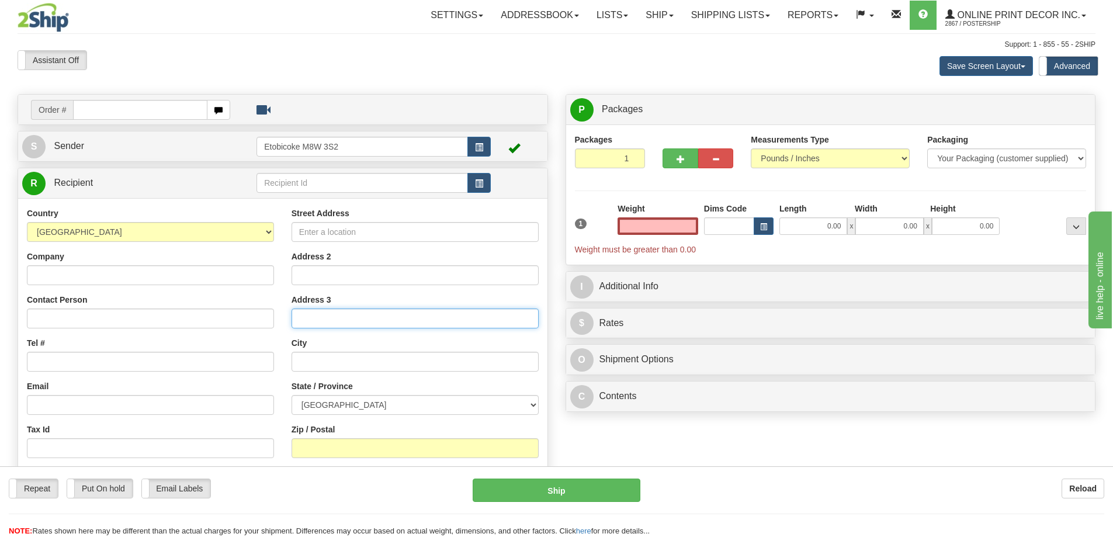
type input "0.00"
click at [514, 321] on input "Address 3" at bounding box center [414, 318] width 247 height 20
click at [495, 260] on div "Address 2" at bounding box center [414, 268] width 247 height 34
